Goal: Task Accomplishment & Management: Manage account settings

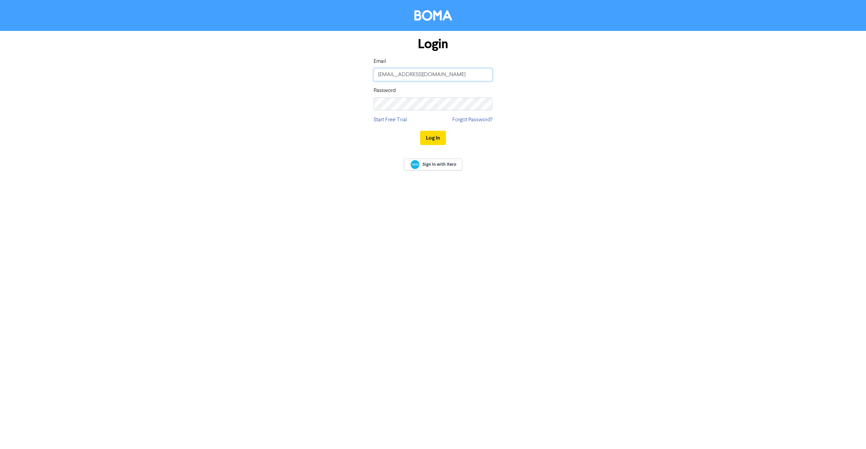
click at [395, 75] on input "[EMAIL_ADDRESS][DOMAIN_NAME]" at bounding box center [433, 74] width 119 height 13
click at [564, 69] on div "Login Email [EMAIL_ADDRESS][DOMAIN_NAME] Password Start Free Trial Forgot Passw…" at bounding box center [433, 91] width 387 height 121
drag, startPoint x: 478, startPoint y: 73, endPoint x: 320, endPoint y: 73, distance: 157.9
click at [320, 74] on div "Login Email [EMAIL_ADDRESS][DOMAIN_NAME] Password Start Free Trial Forgot Passw…" at bounding box center [433, 91] width 387 height 121
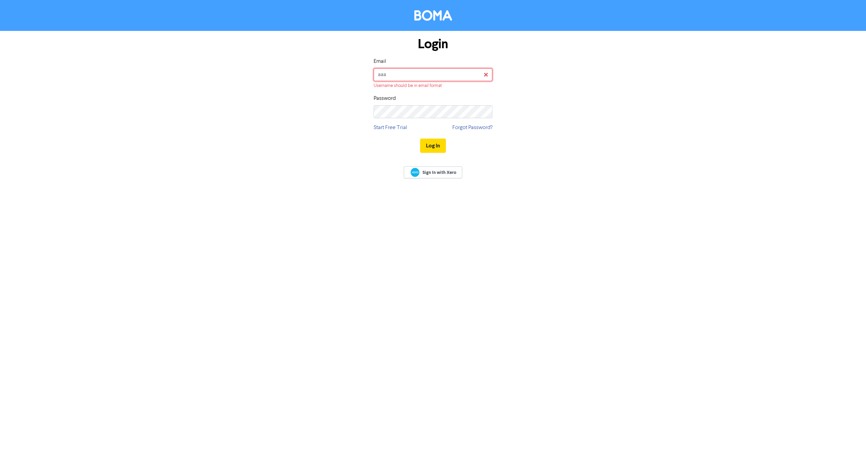
type input "[EMAIL_ADDRESS][DOMAIN_NAME]"
click at [657, 147] on form "Login Email [EMAIL_ADDRESS][DOMAIN_NAME] Password Start Free Trial Forgot Passw…" at bounding box center [433, 91] width 866 height 121
click at [628, 107] on form "Login Email [EMAIL_ADDRESS][DOMAIN_NAME] Password Start Free Trial Forgot Passw…" at bounding box center [433, 91] width 866 height 121
click at [352, 106] on div "Login Email [EMAIL_ADDRESS][DOMAIN_NAME] Password Start Free Trial Forgot Passw…" at bounding box center [433, 91] width 387 height 121
click at [420, 131] on button "Log In" at bounding box center [433, 138] width 26 height 14
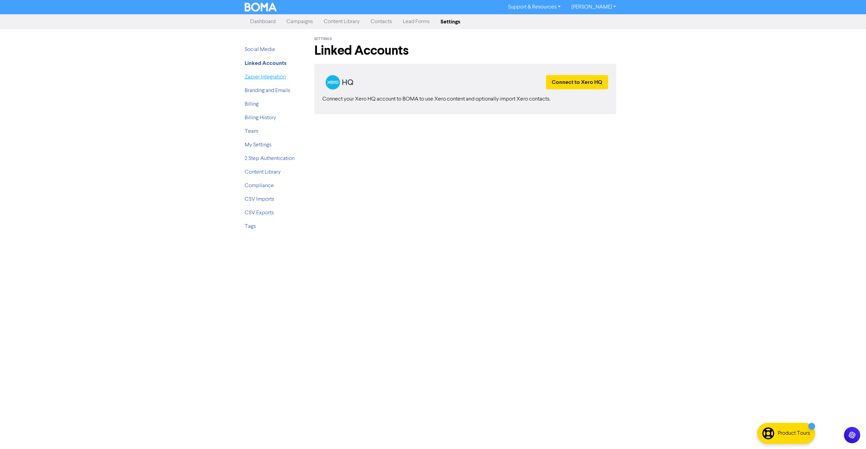
click at [256, 75] on link "Zapier Integration" at bounding box center [265, 76] width 41 height 5
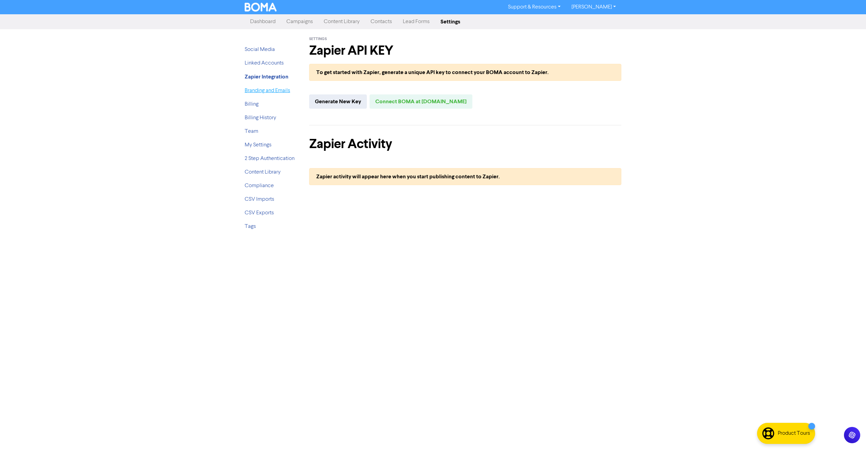
click at [264, 92] on link "Branding and Emails" at bounding box center [267, 90] width 45 height 5
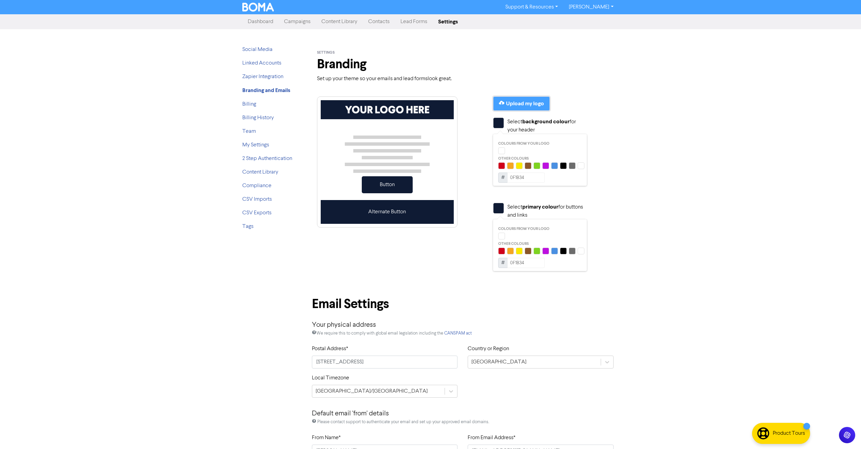
click at [528, 102] on div "Upload my logo" at bounding box center [525, 103] width 38 height 8
